Goal: Task Accomplishment & Management: Complete application form

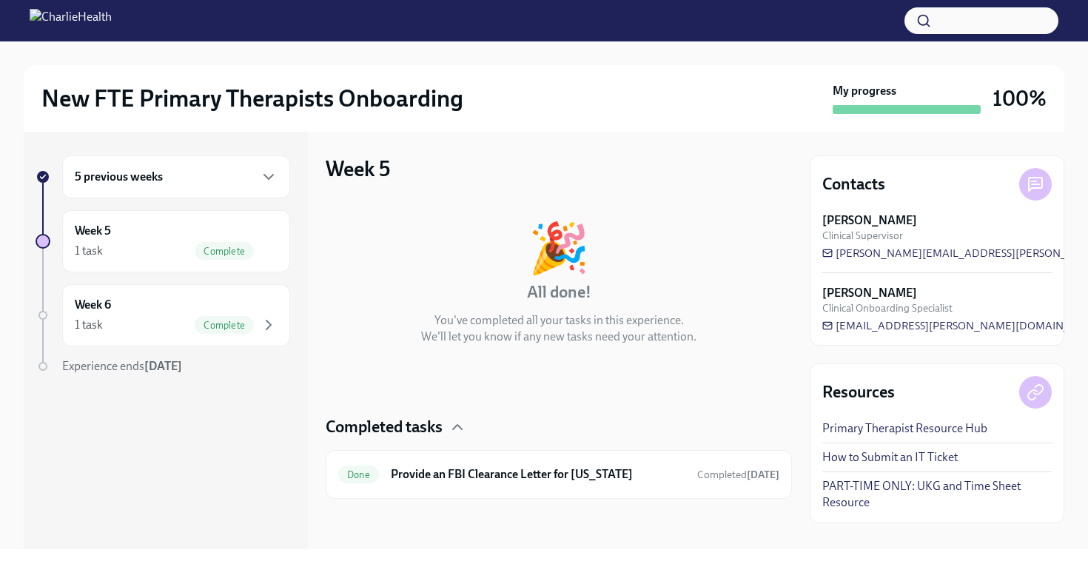
click at [252, 171] on div "5 previous weeks" at bounding box center [176, 177] width 203 height 18
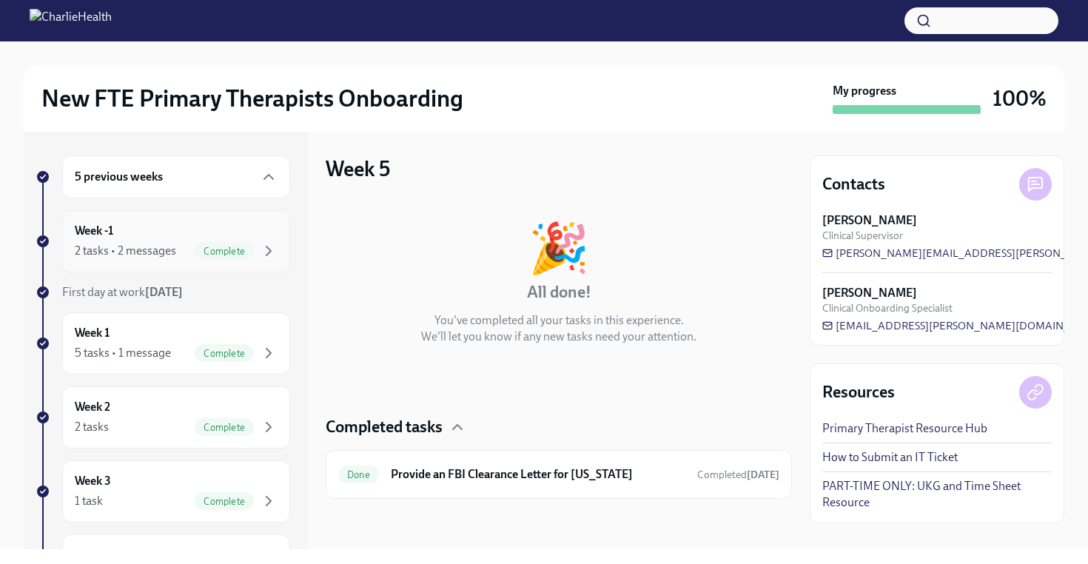
click at [195, 246] on span "Complete" at bounding box center [224, 251] width 59 height 11
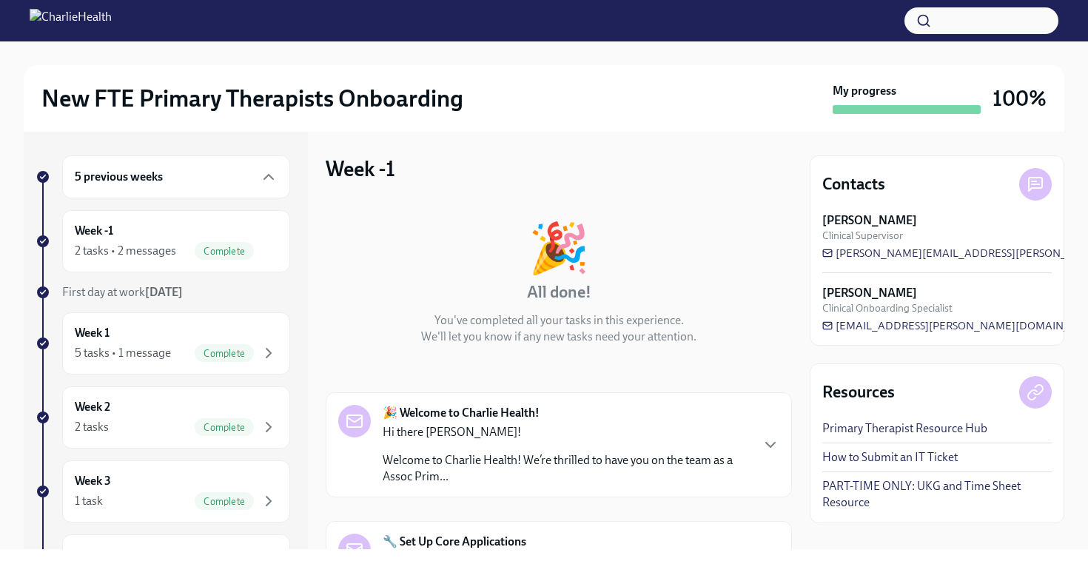
scroll to position [198, 0]
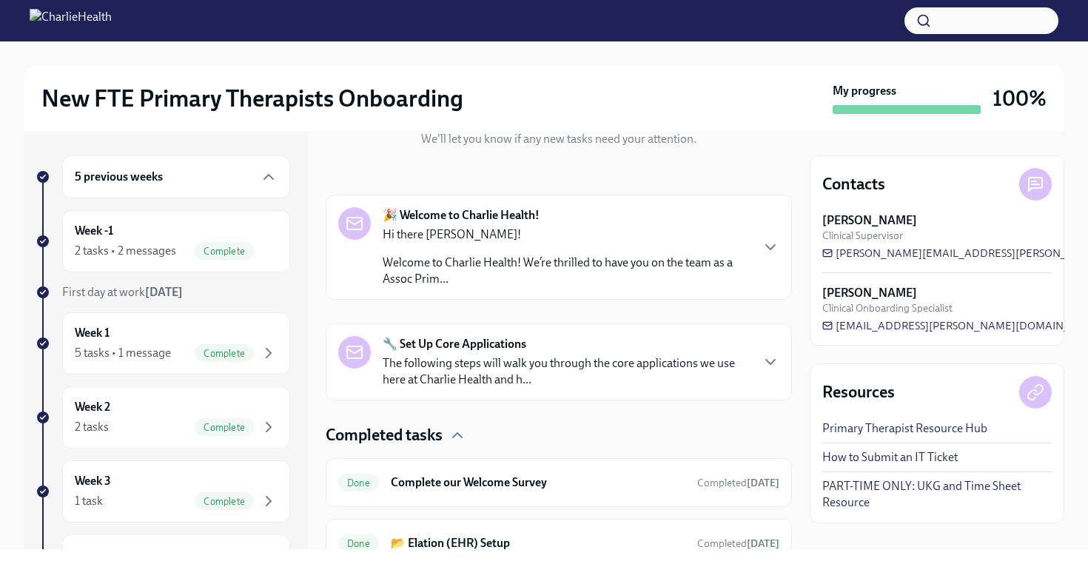
click at [506, 243] on div "Hi there [PERSON_NAME]! Welcome to Charlie Health! We’re thrilled to have you o…" at bounding box center [566, 256] width 367 height 61
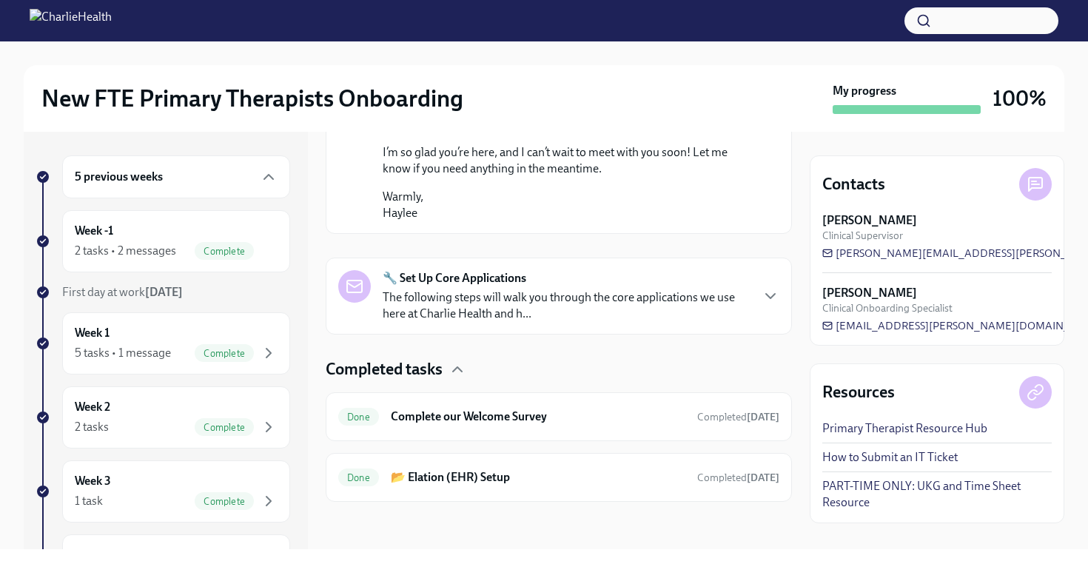
scroll to position [1210, 0]
click at [579, 307] on p "The following steps will walk you through the core applications we use here at …" at bounding box center [566, 305] width 367 height 33
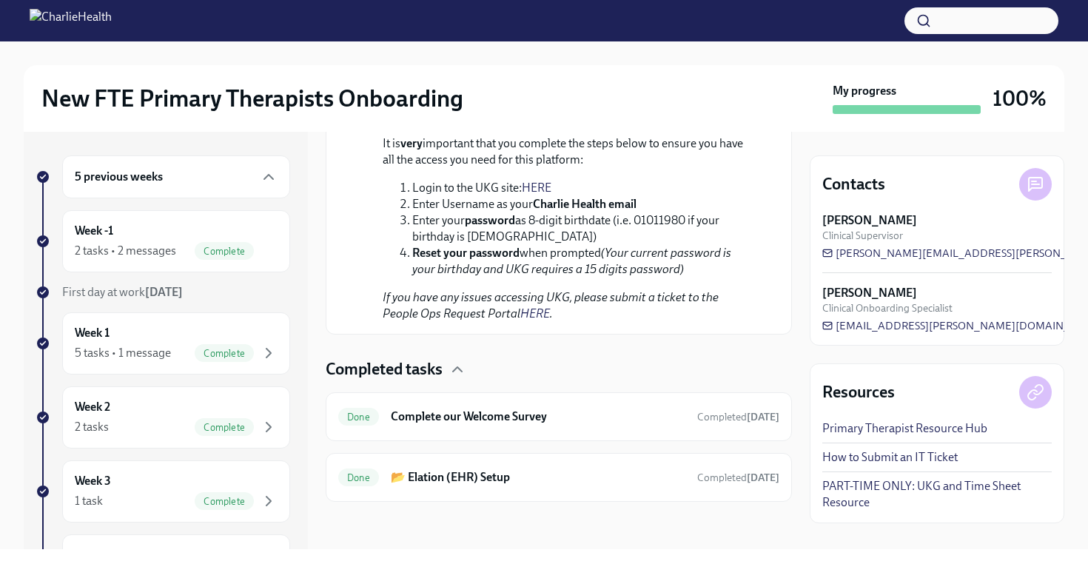
scroll to position [2313, 0]
click at [206, 244] on div "Complete" at bounding box center [224, 251] width 59 height 18
click at [148, 243] on div "2 tasks • 2 messages" at bounding box center [125, 251] width 101 height 16
click at [169, 181] on div "5 previous weeks" at bounding box center [176, 177] width 203 height 18
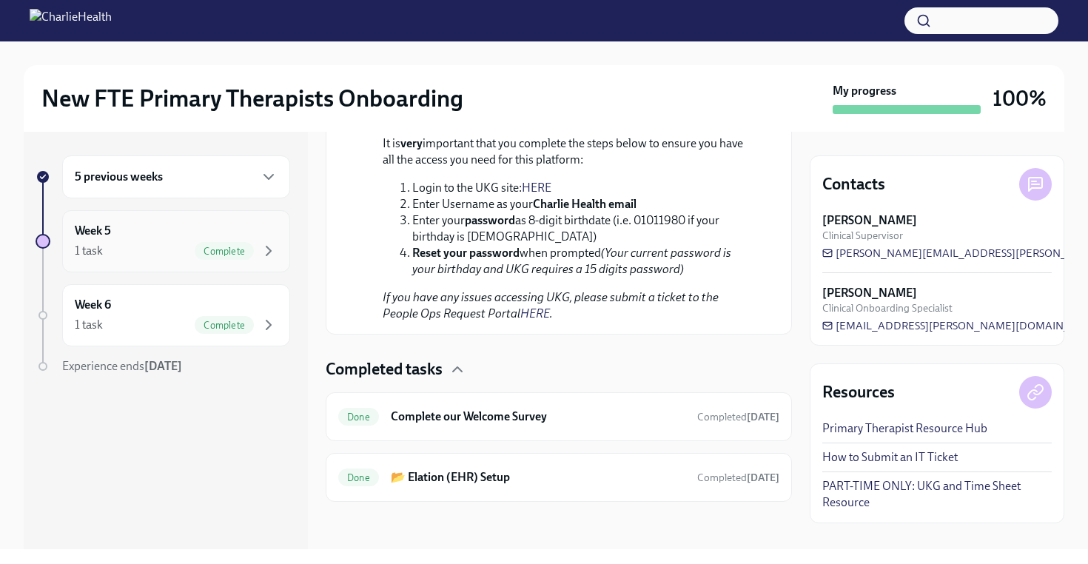
click at [161, 230] on div "Week 5 1 task Complete" at bounding box center [176, 241] width 203 height 37
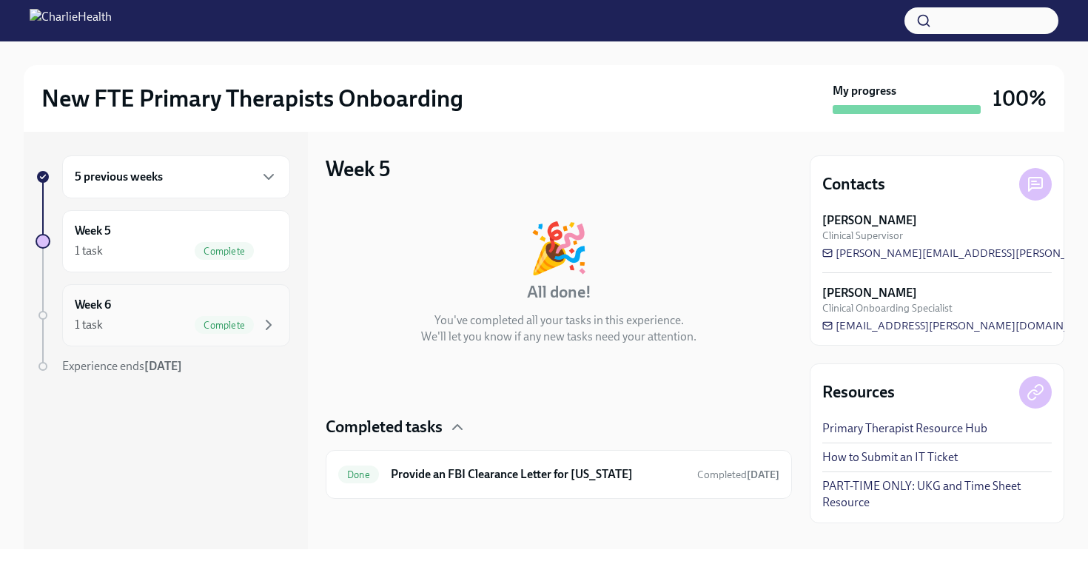
click at [169, 315] on div "Week 6 1 task Complete" at bounding box center [176, 315] width 203 height 37
click at [182, 262] on div "Week 5 1 task Complete" at bounding box center [176, 241] width 228 height 62
click at [205, 181] on div "5 previous weeks" at bounding box center [176, 177] width 203 height 18
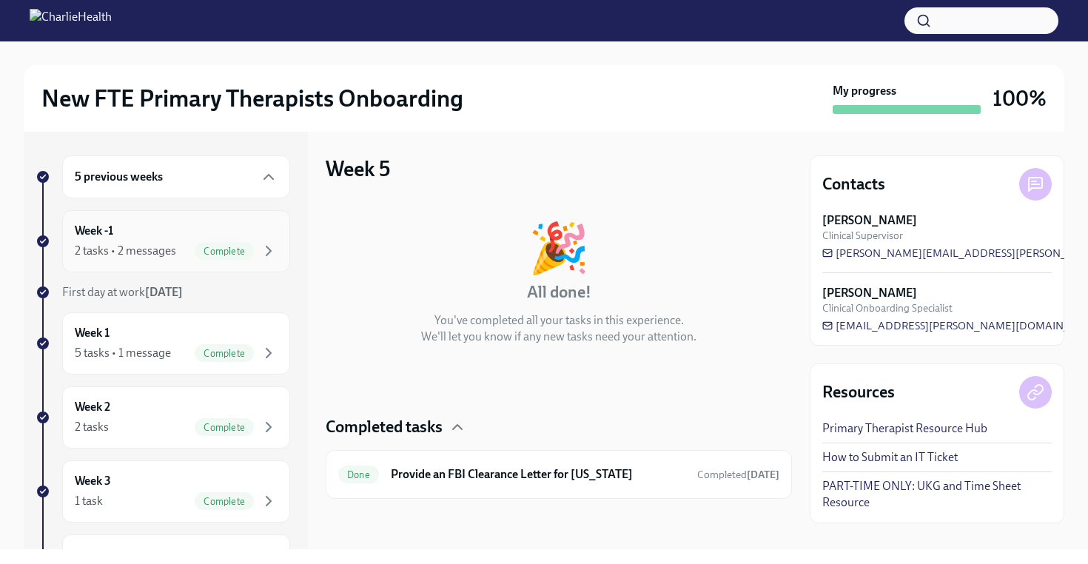
click at [191, 241] on div "Week -1 2 tasks • 2 messages Complete" at bounding box center [176, 241] width 203 height 37
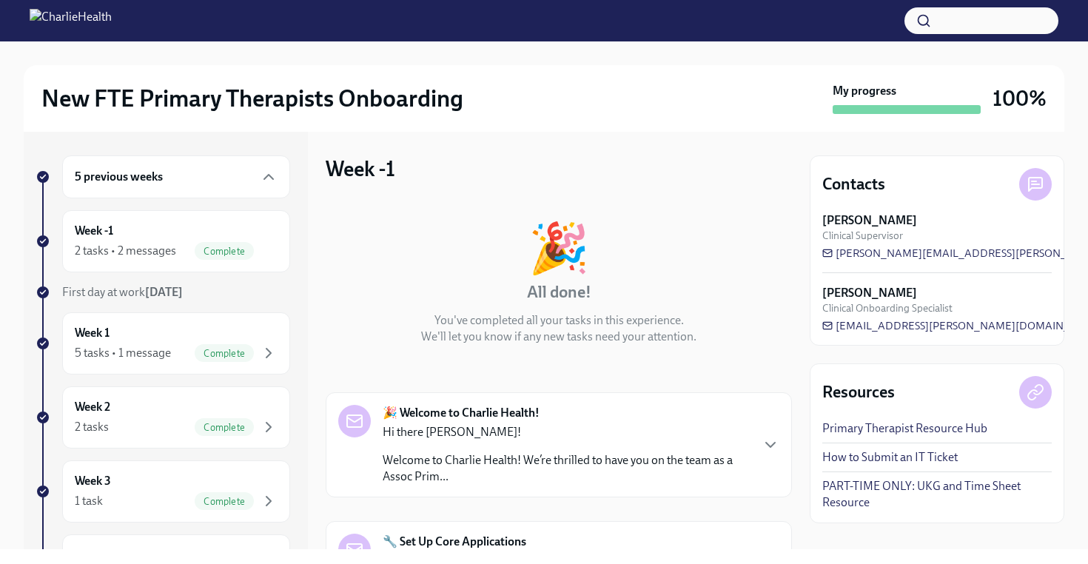
click at [642, 443] on div "Hi there [PERSON_NAME]! Welcome to Charlie Health! We’re thrilled to have you o…" at bounding box center [566, 454] width 367 height 61
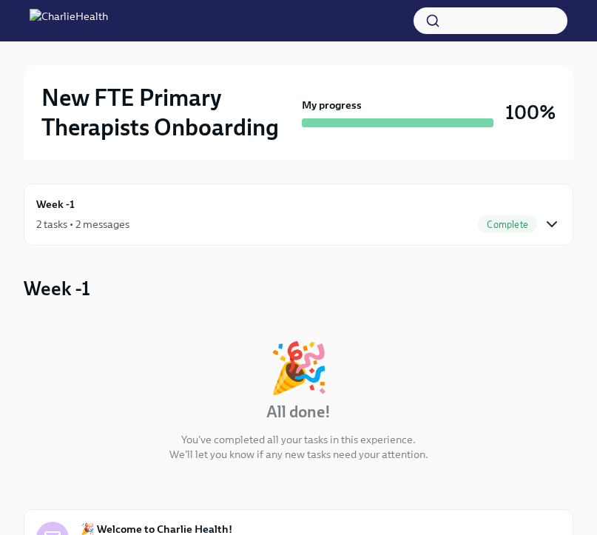
click at [548, 224] on icon "button" at bounding box center [552, 224] width 18 height 18
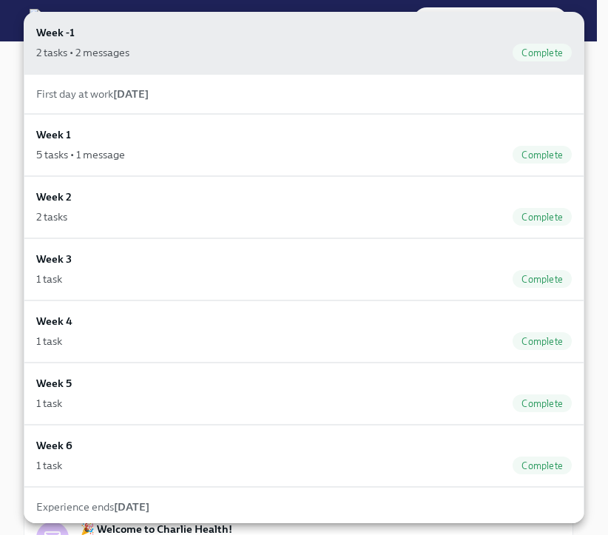
click at [588, 109] on div at bounding box center [304, 267] width 608 height 535
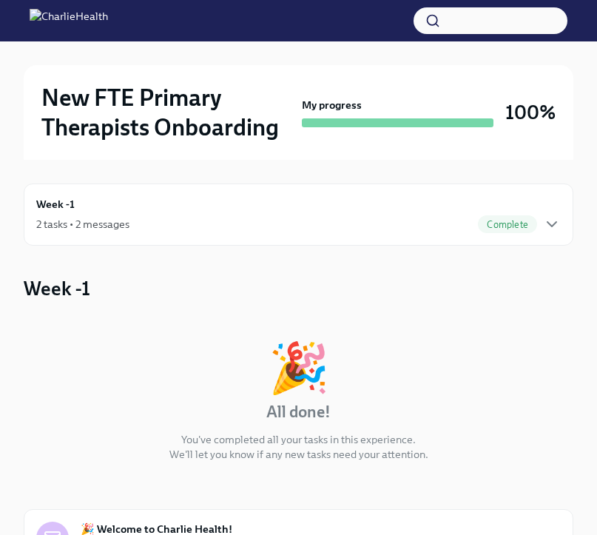
click at [588, 109] on div "Week -1 2 tasks • 2 messages Complete First day at work [DATE] Week 1 5 tasks •…" at bounding box center [298, 267] width 597 height 535
